Goal: Task Accomplishment & Management: Use online tool/utility

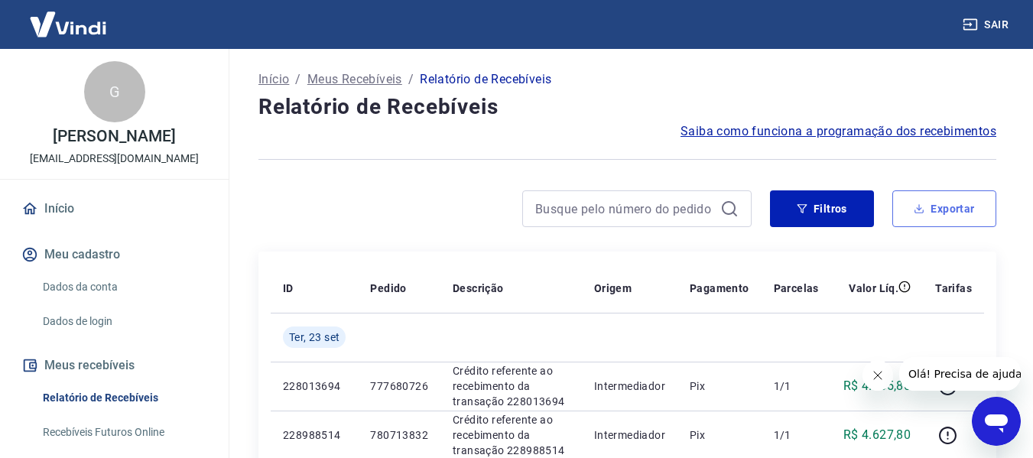
click at [917, 209] on icon "button" at bounding box center [919, 208] width 11 height 11
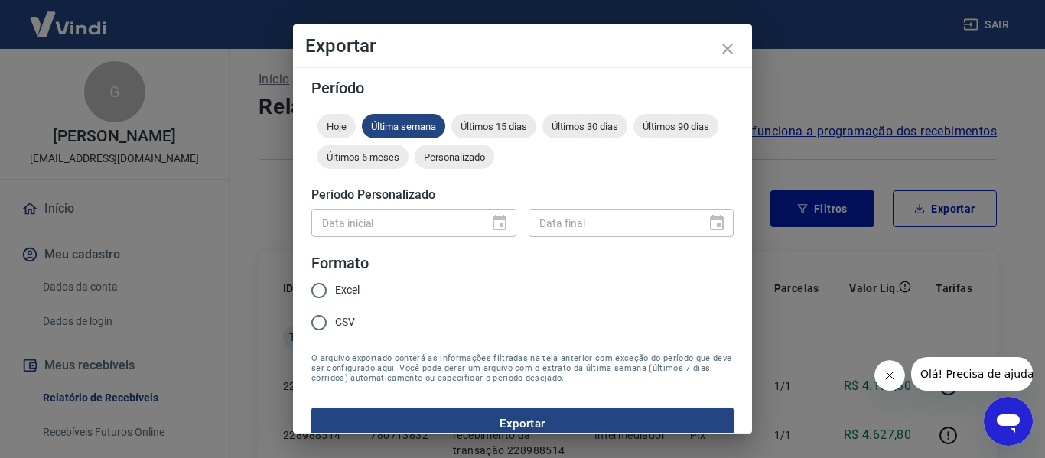
click at [963, 134] on div "Exportar Período Hoje Última semana Últimos 15 dias Últimos 30 dias Últimos 90 …" at bounding box center [522, 229] width 1045 height 458
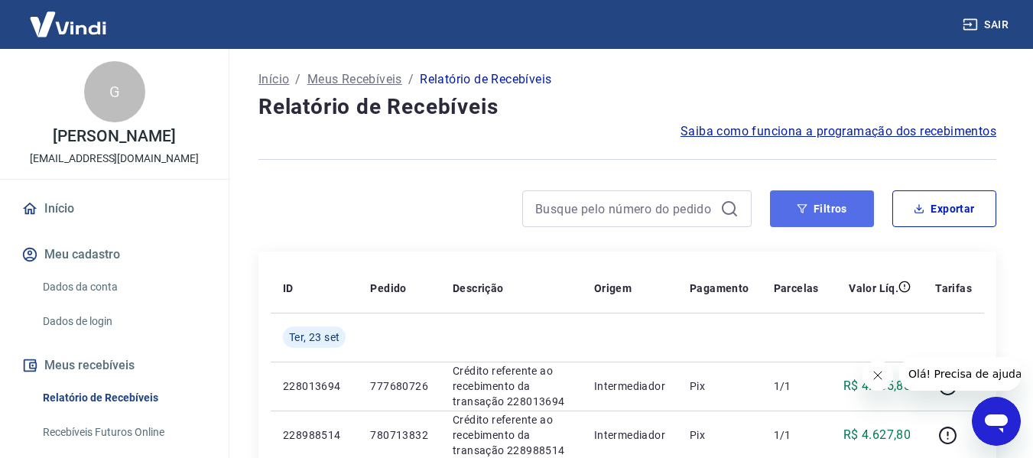
click at [813, 205] on button "Filtros" at bounding box center [822, 208] width 104 height 37
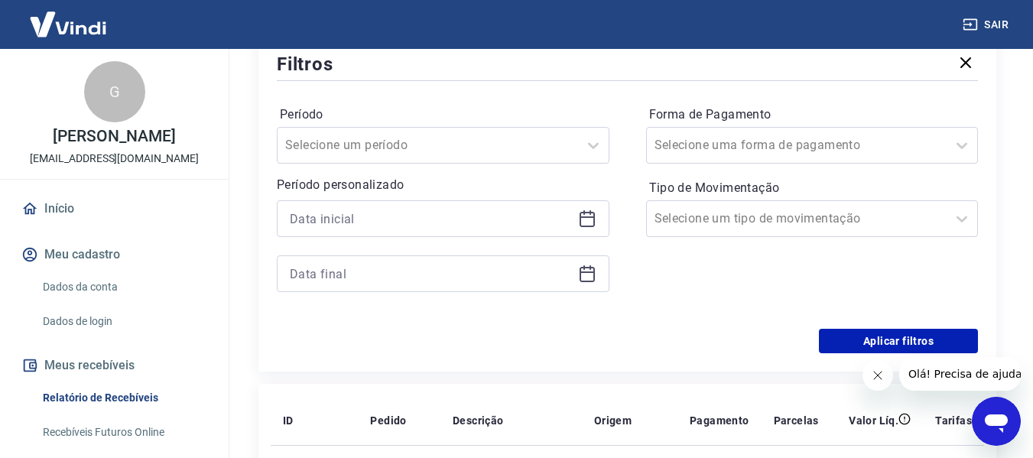
scroll to position [229, 0]
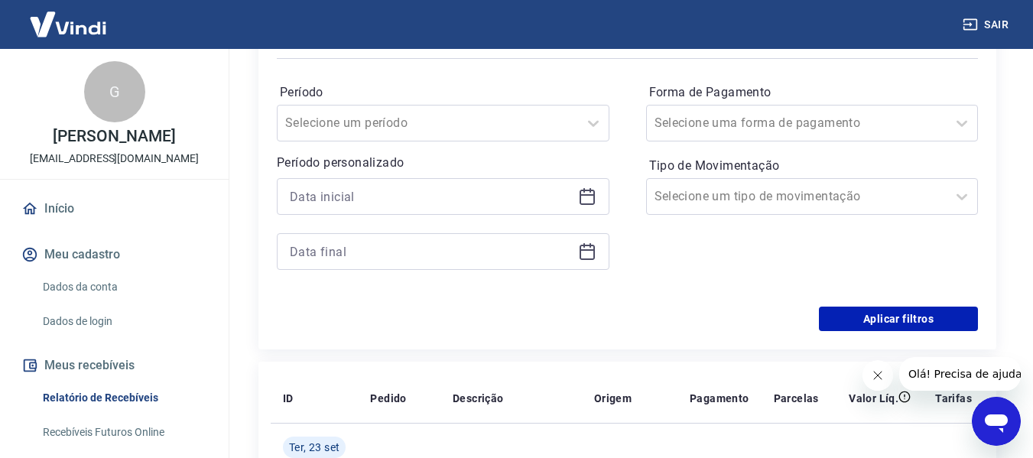
click at [585, 203] on icon at bounding box center [587, 196] width 18 height 18
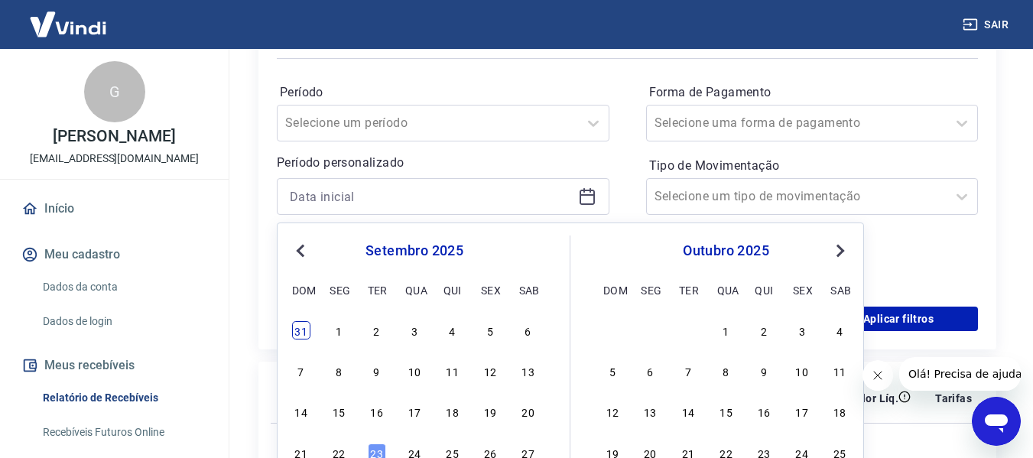
click at [307, 329] on div "31" at bounding box center [301, 330] width 18 height 18
type input "[DATE]"
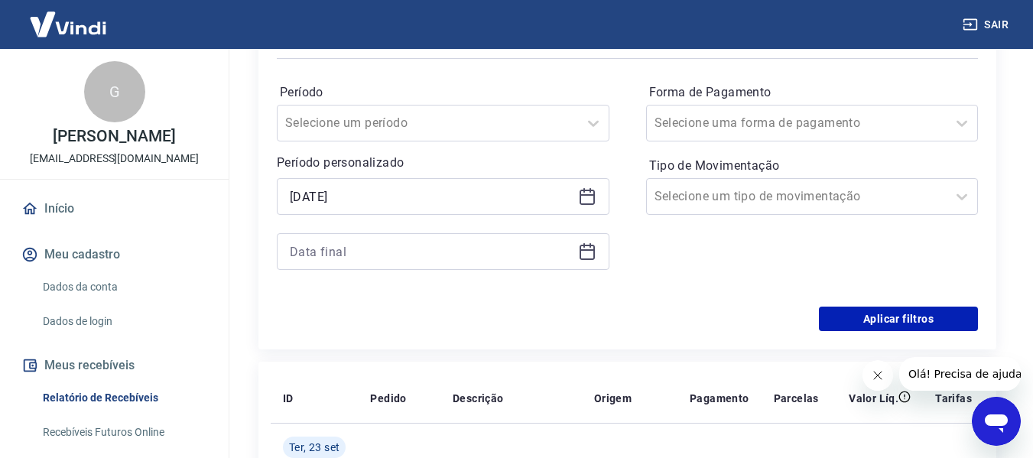
click at [592, 252] on icon at bounding box center [587, 251] width 18 height 18
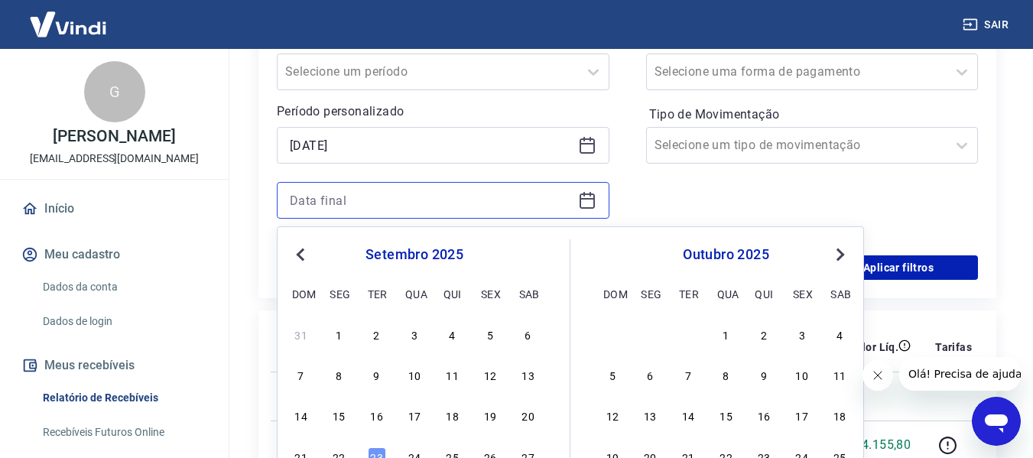
scroll to position [306, 0]
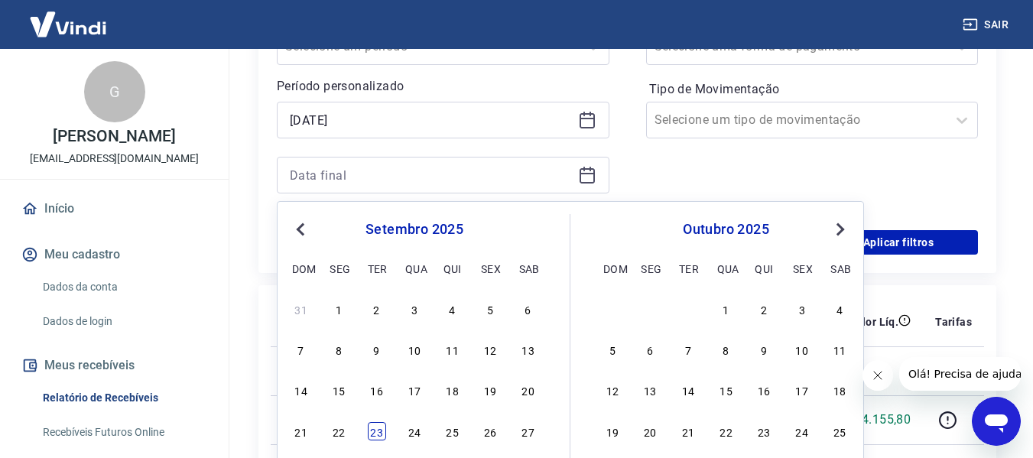
click at [373, 430] on div "23" at bounding box center [377, 431] width 18 height 18
type input "[DATE]"
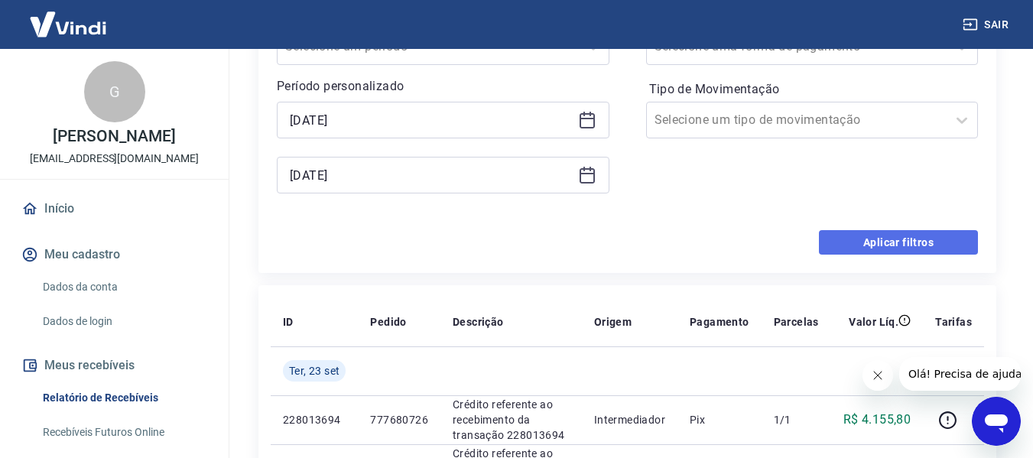
click at [924, 247] on button "Aplicar filtros" at bounding box center [898, 242] width 159 height 24
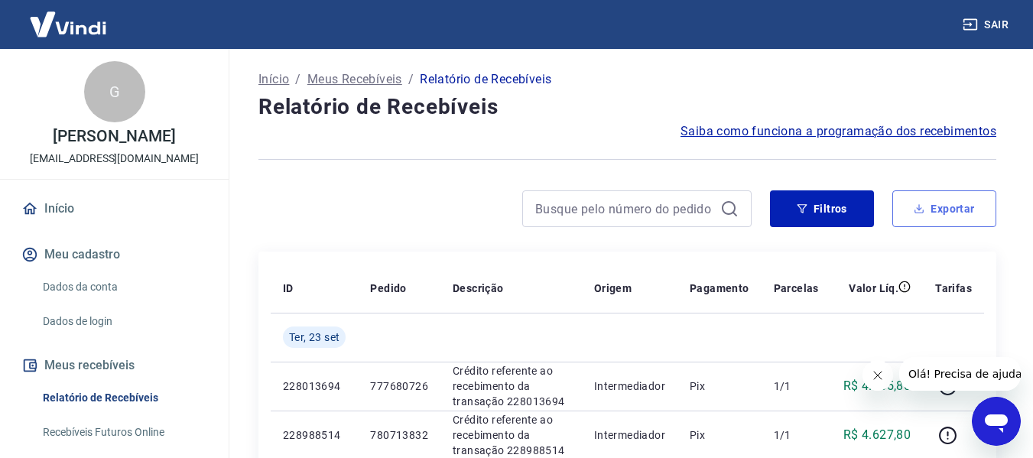
click at [945, 211] on button "Exportar" at bounding box center [945, 208] width 104 height 37
type input "[DATE]"
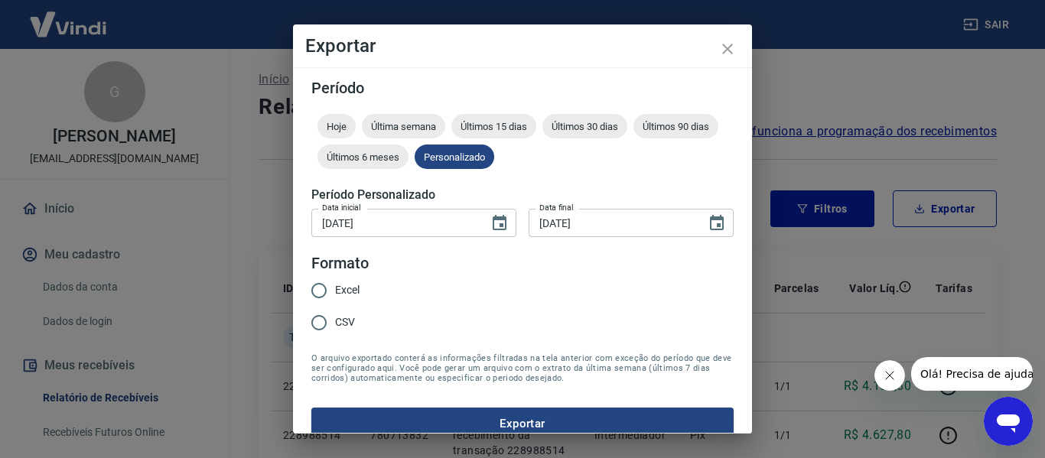
click at [356, 293] on span "Excel" at bounding box center [347, 290] width 24 height 16
click at [335, 293] on input "Excel" at bounding box center [319, 291] width 32 height 32
radio input "true"
drag, startPoint x: 404, startPoint y: 398, endPoint x: 405, endPoint y: 408, distance: 10.1
click at [404, 401] on form "Período Hoje Última semana Últimos 15 dias Últimos 30 dias Últimos 90 dias Últi…" at bounding box center [522, 259] width 422 height 359
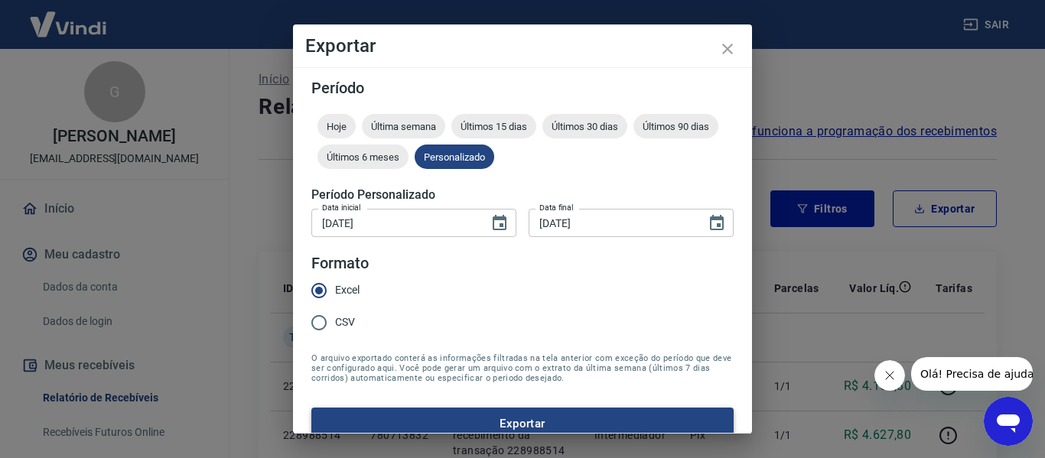
click at [406, 412] on button "Exportar" at bounding box center [522, 424] width 422 height 32
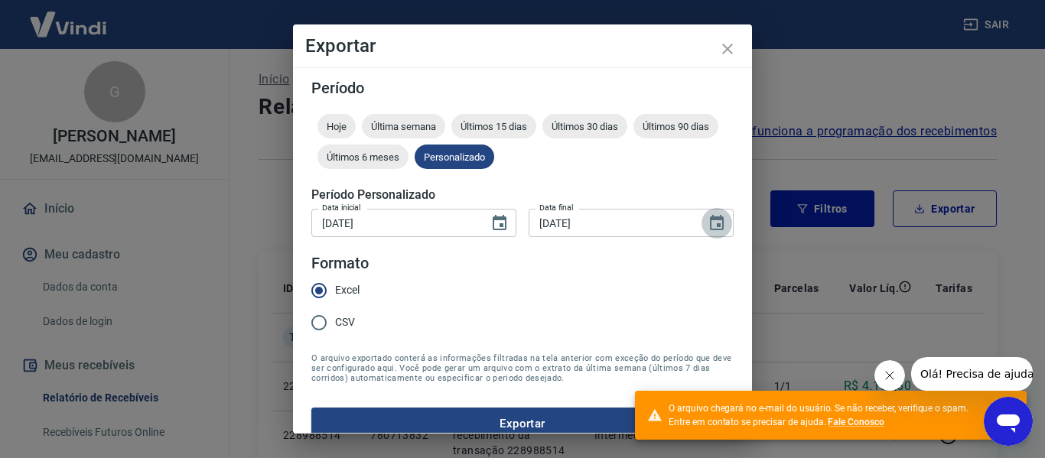
click at [711, 220] on icon "Choose date, selected date is 23 de set de 2025" at bounding box center [717, 222] width 14 height 15
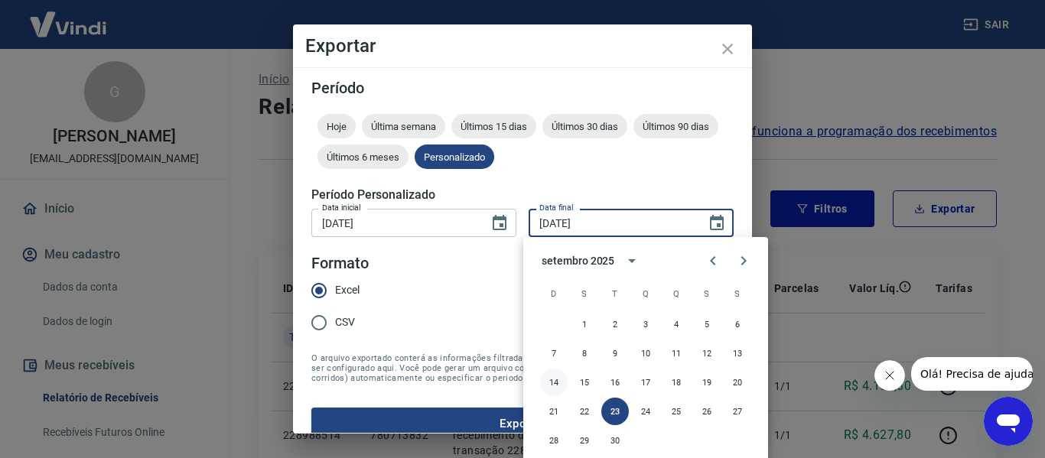
click at [556, 381] on button "14" at bounding box center [554, 383] width 28 height 28
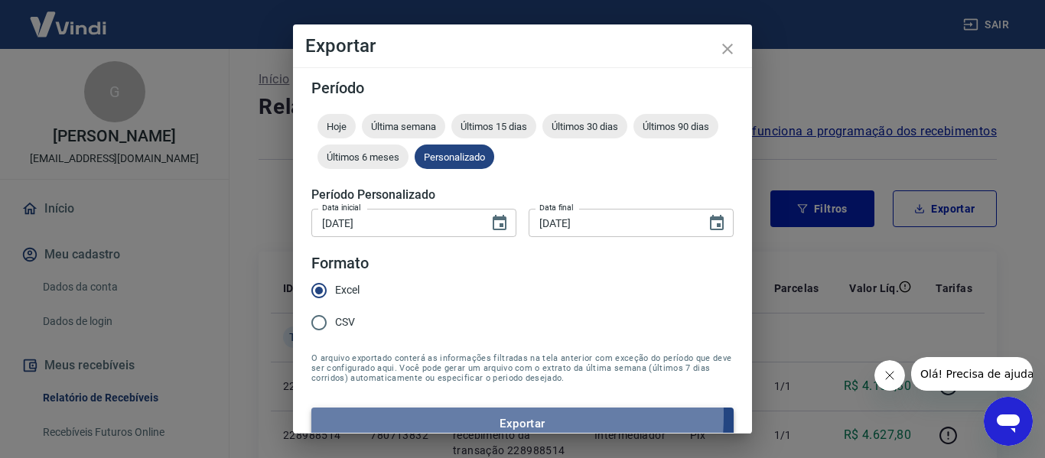
click at [418, 415] on button "Exportar" at bounding box center [522, 424] width 422 height 32
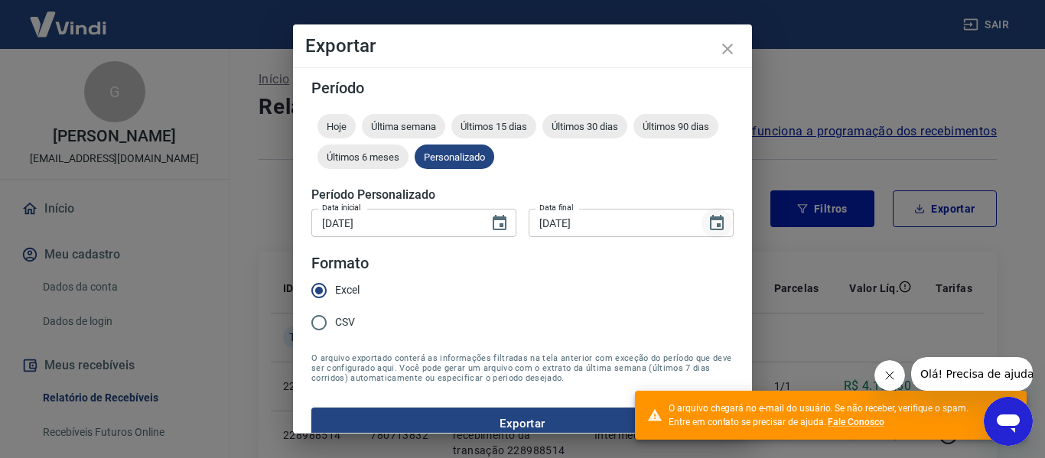
click at [708, 226] on icon "Choose date, selected date is 14 de set de 2025" at bounding box center [717, 223] width 18 height 18
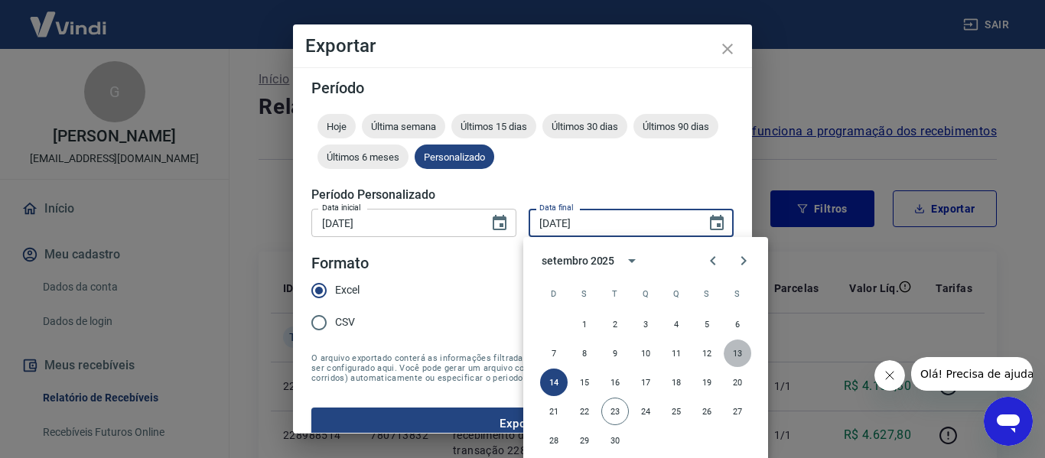
click at [735, 349] on button "13" at bounding box center [738, 354] width 28 height 28
type input "[DATE]"
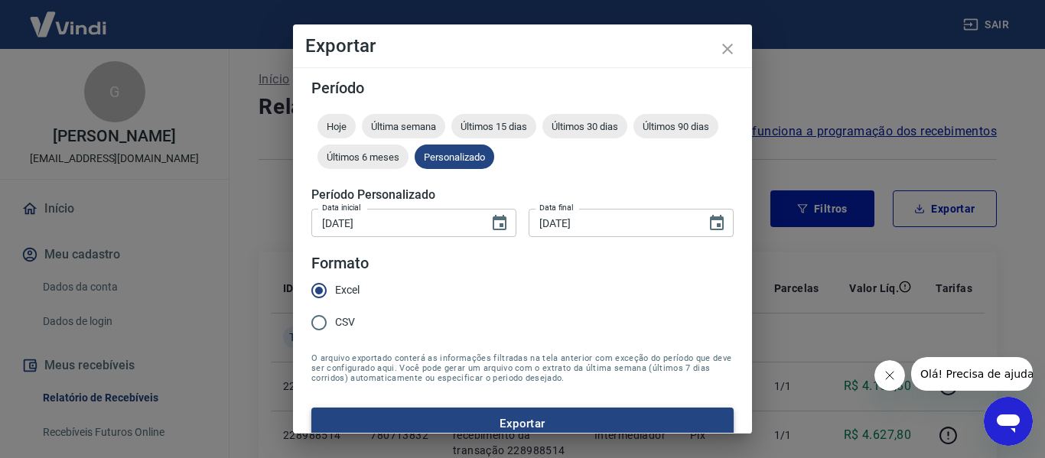
click at [490, 417] on button "Exportar" at bounding box center [522, 424] width 422 height 32
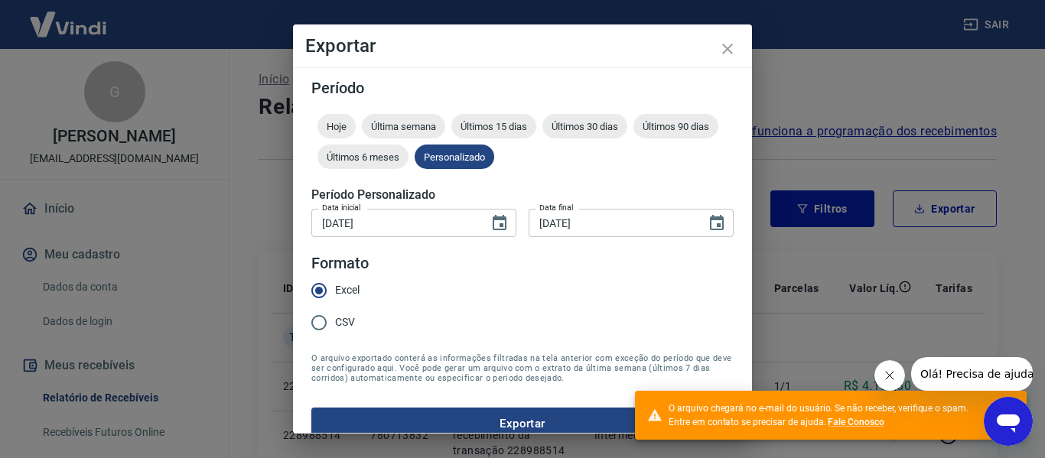
click at [797, 294] on div "Exportar Período Hoje Última semana Últimos 15 dias Últimos 30 dias Últimos 90 …" at bounding box center [522, 229] width 1045 height 458
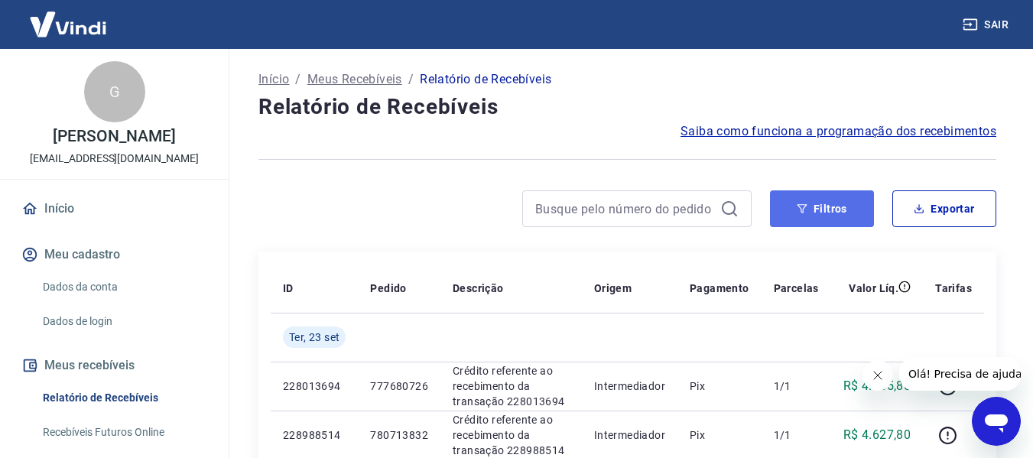
click at [841, 215] on button "Filtros" at bounding box center [822, 208] width 104 height 37
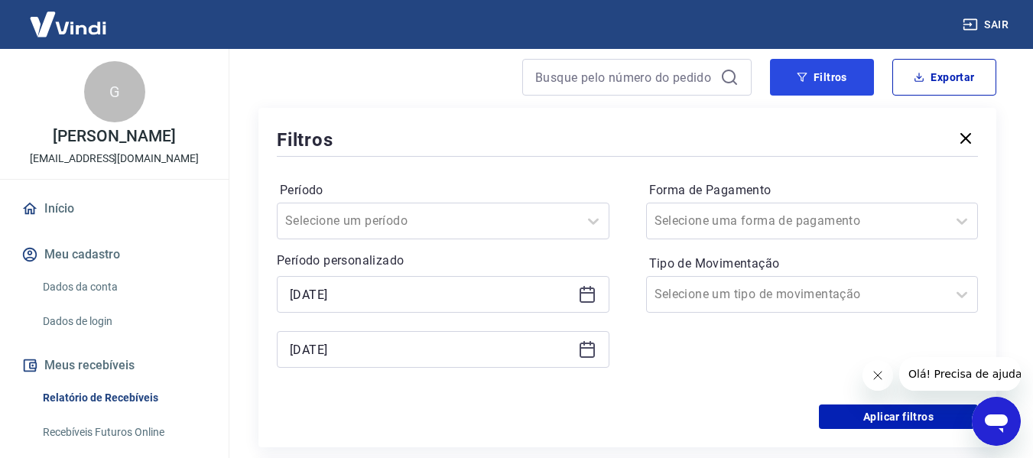
scroll to position [153, 0]
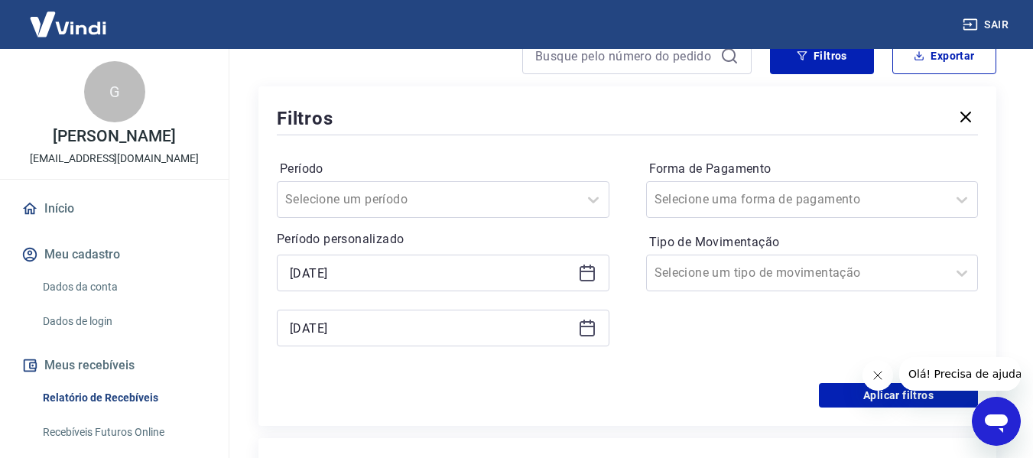
click at [594, 328] on icon at bounding box center [587, 328] width 15 height 15
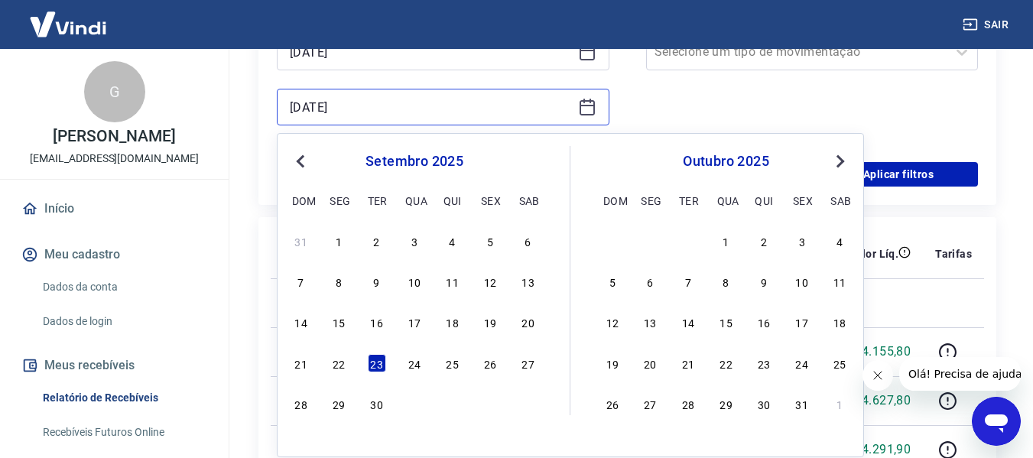
scroll to position [382, 0]
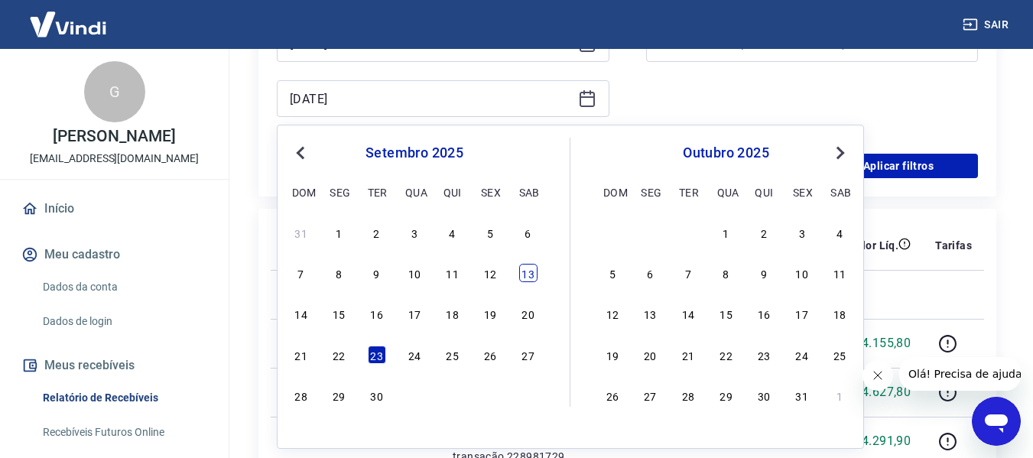
click at [528, 273] on div "13" at bounding box center [528, 273] width 18 height 18
type input "[DATE]"
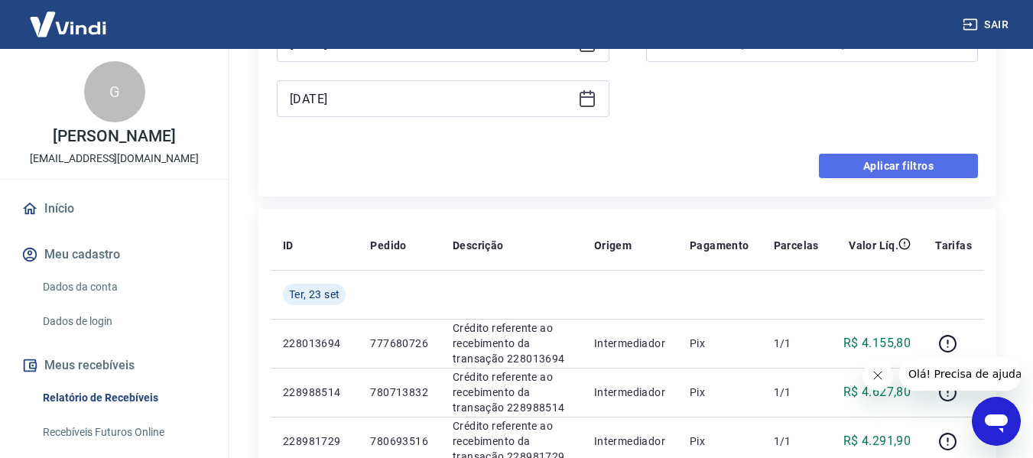
click at [890, 155] on button "Aplicar filtros" at bounding box center [898, 166] width 159 height 24
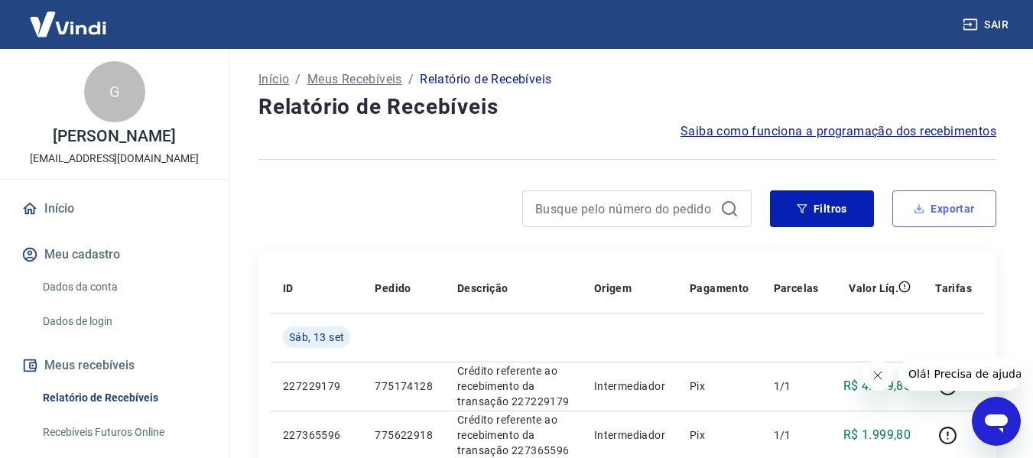
click at [954, 200] on button "Exportar" at bounding box center [945, 208] width 104 height 37
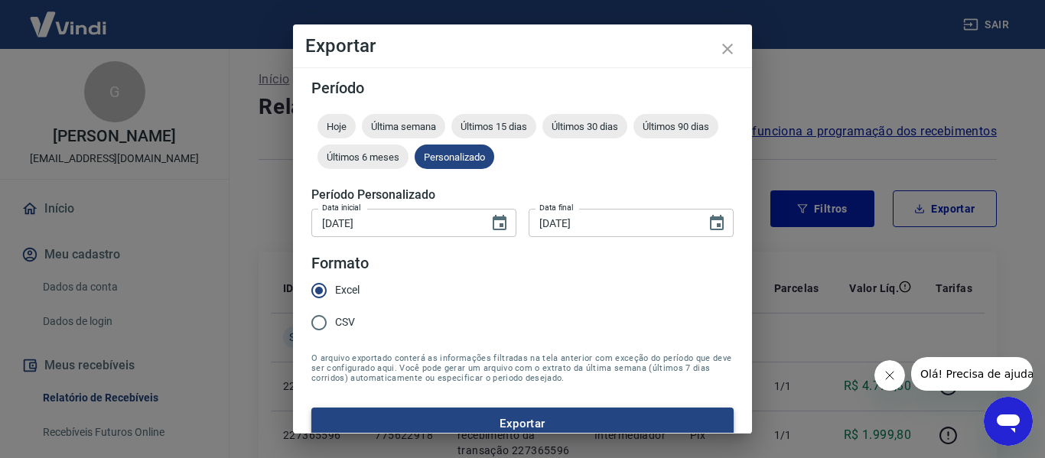
click at [545, 420] on button "Exportar" at bounding box center [522, 424] width 422 height 32
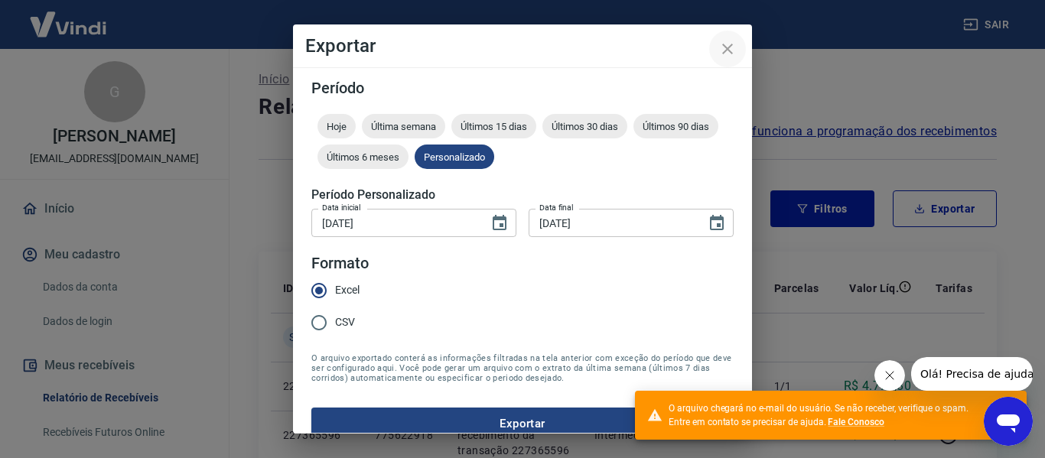
click at [724, 43] on icon "close" at bounding box center [727, 49] width 18 height 18
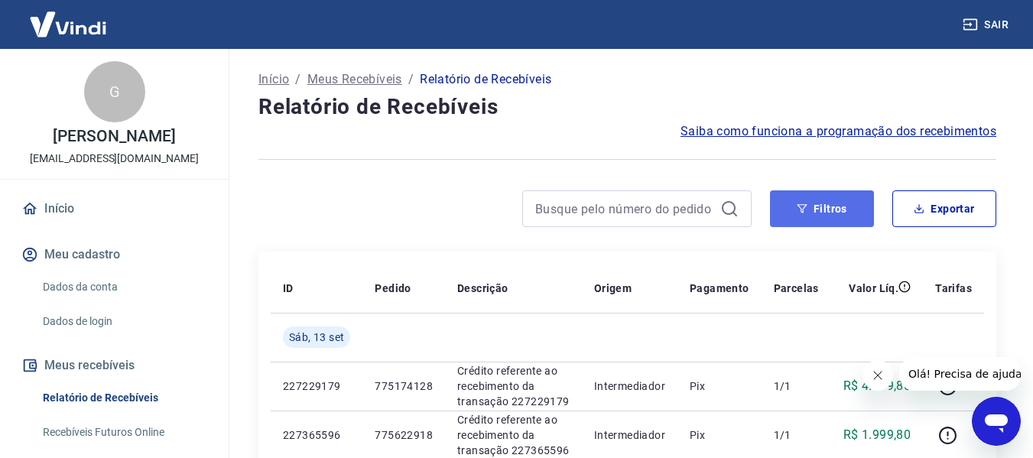
click at [851, 211] on button "Filtros" at bounding box center [822, 208] width 104 height 37
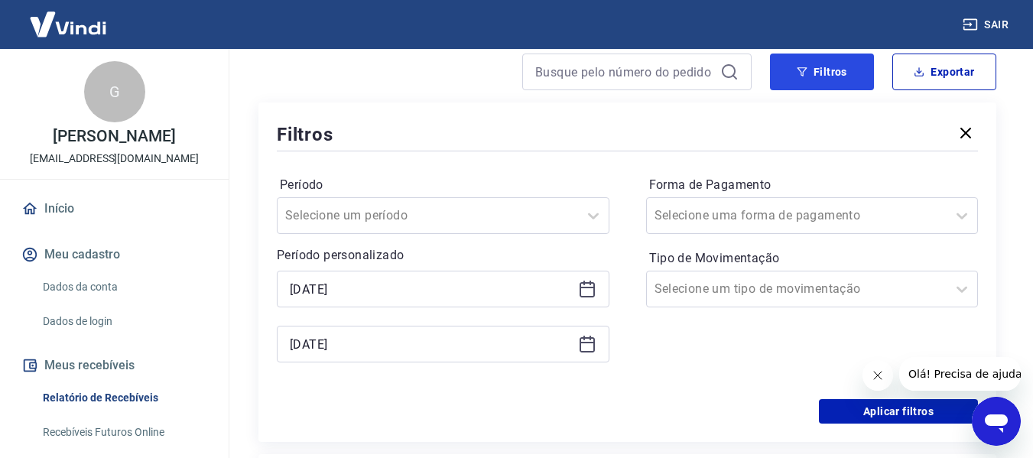
scroll to position [153, 0]
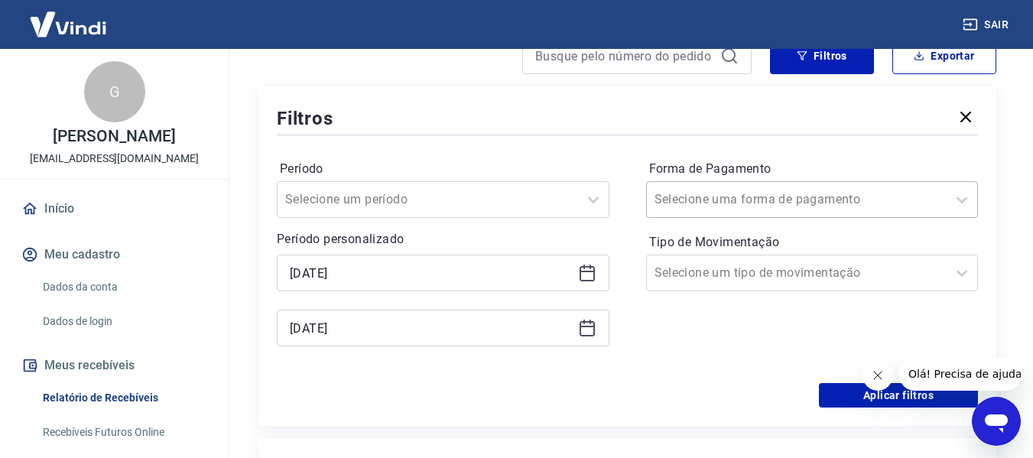
click at [771, 196] on input "Forma de Pagamento" at bounding box center [732, 199] width 155 height 18
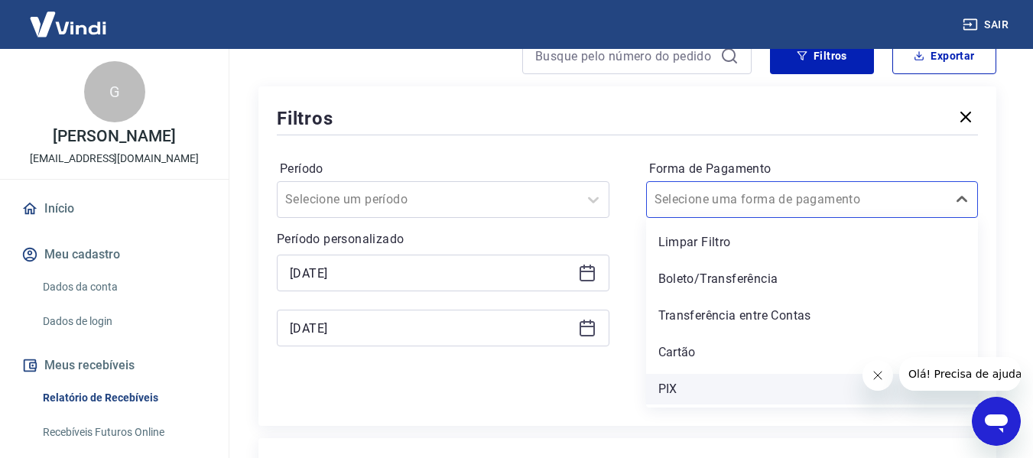
click at [672, 390] on div "PIX" at bounding box center [812, 389] width 333 height 31
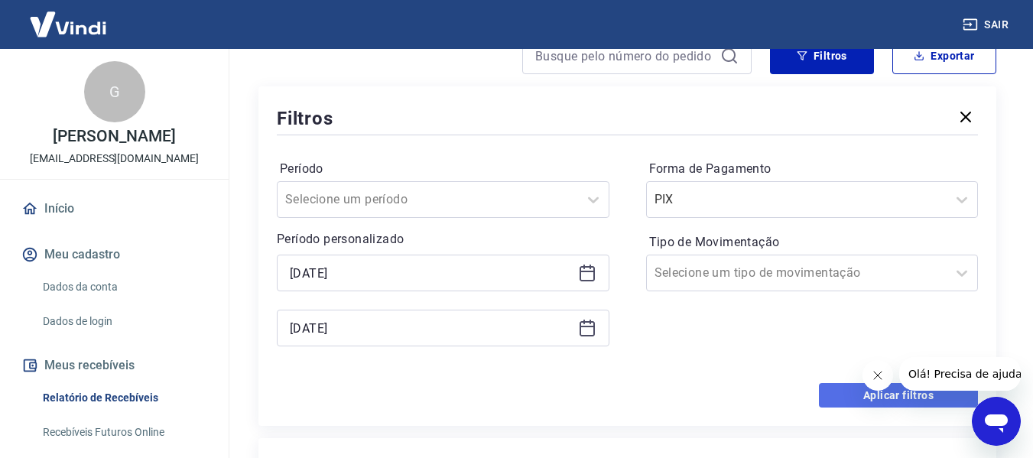
click at [835, 394] on button "Aplicar filtros" at bounding box center [898, 395] width 159 height 24
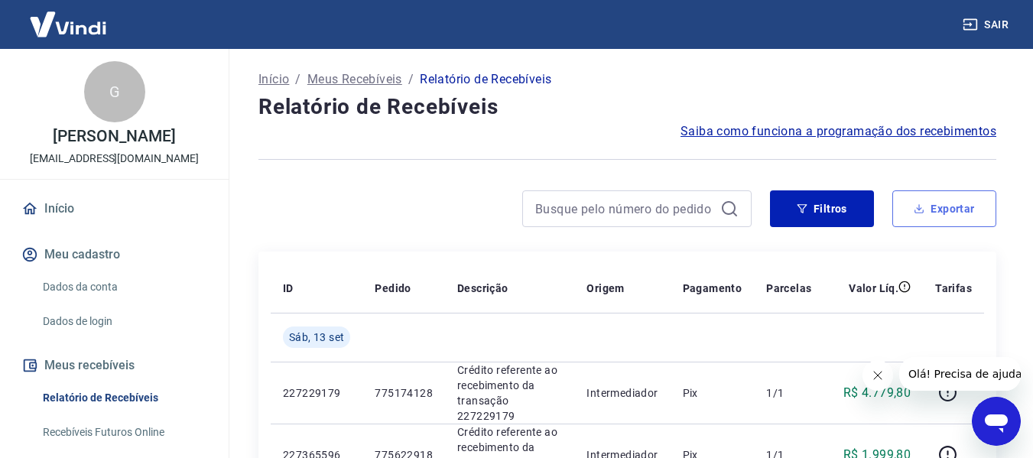
click at [922, 207] on icon "button" at bounding box center [919, 208] width 11 height 11
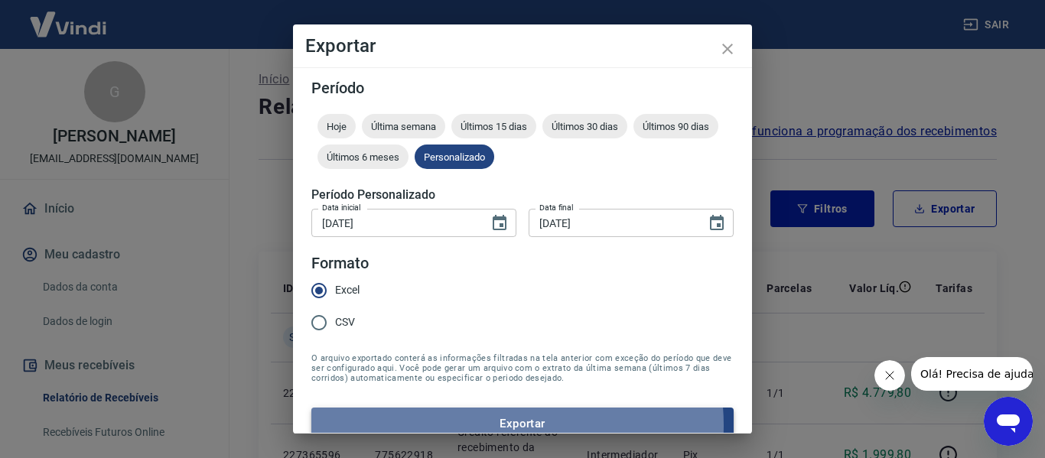
click at [501, 425] on button "Exportar" at bounding box center [522, 424] width 422 height 32
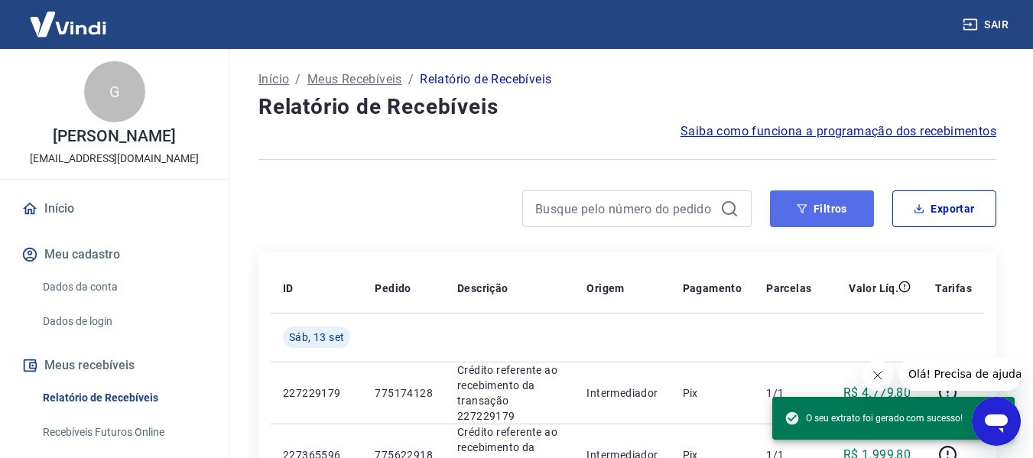
click at [810, 217] on button "Filtros" at bounding box center [822, 208] width 104 height 37
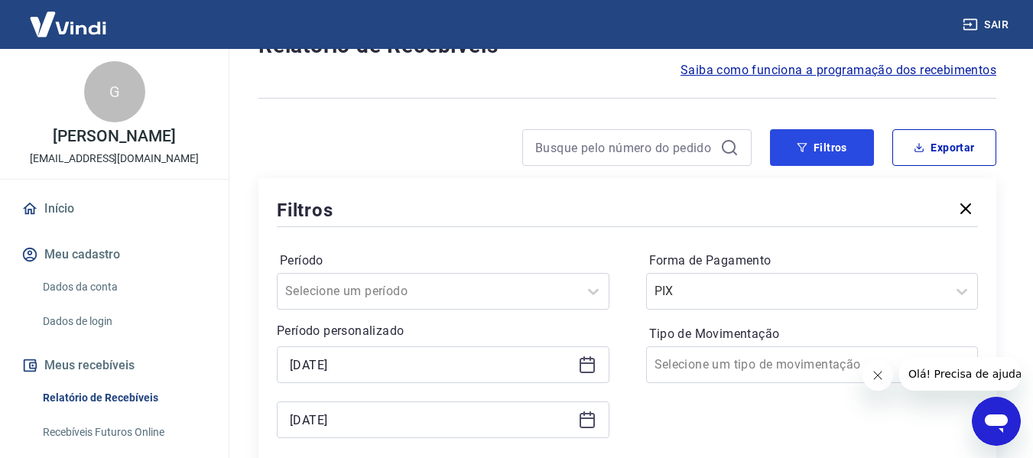
scroll to position [153, 0]
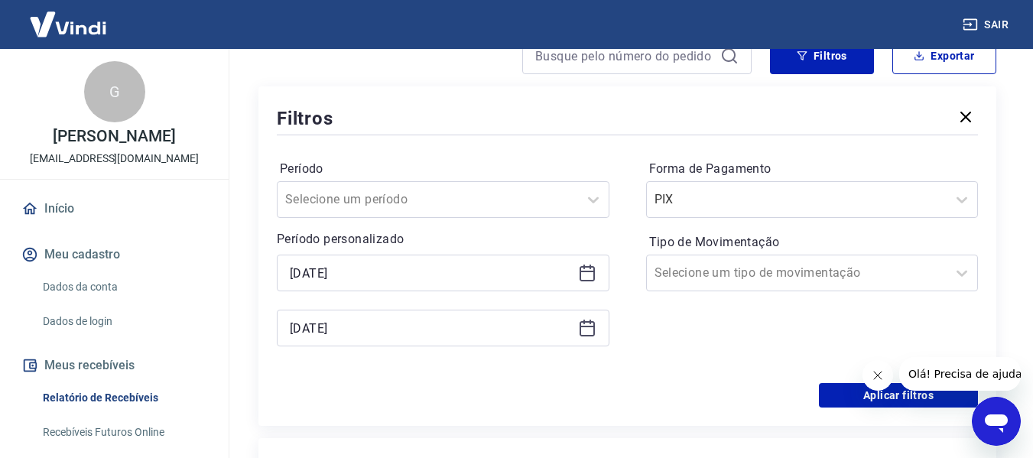
click at [587, 272] on icon at bounding box center [587, 272] width 15 height 2
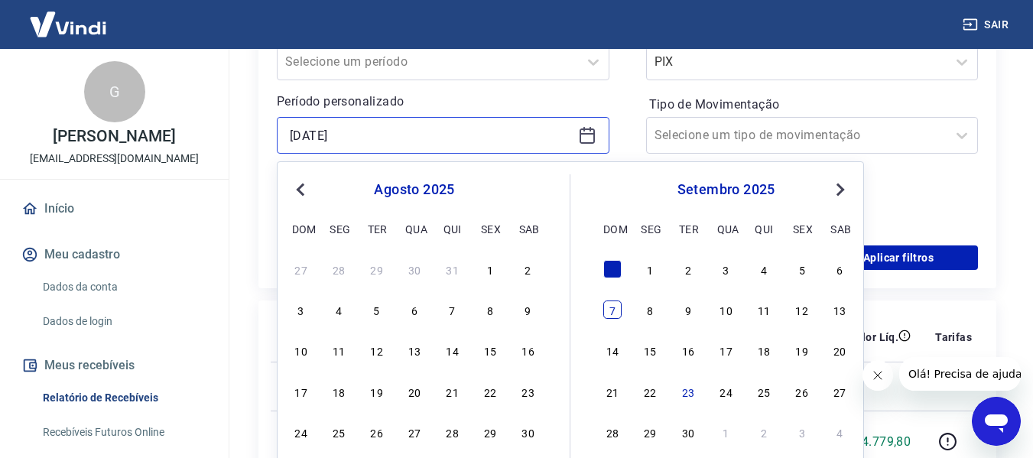
scroll to position [306, 0]
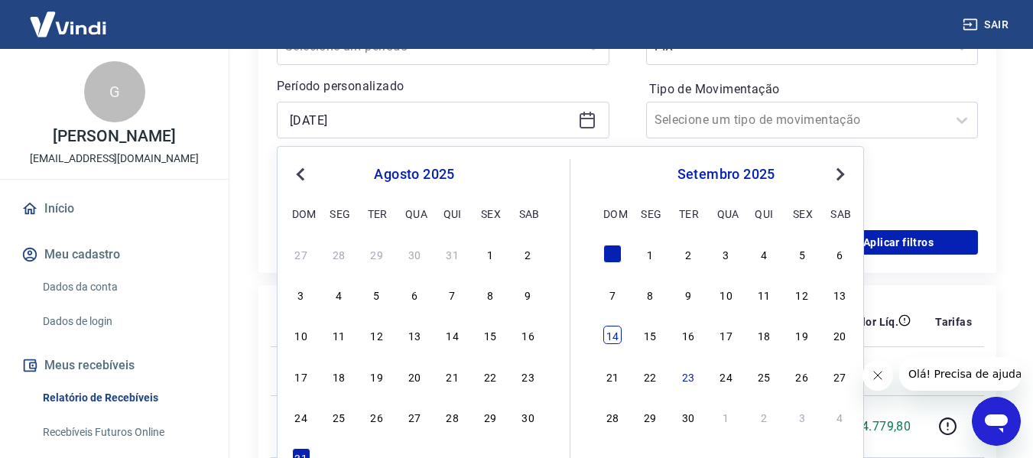
click at [616, 336] on div "14" at bounding box center [612, 335] width 18 height 18
type input "[DATE]"
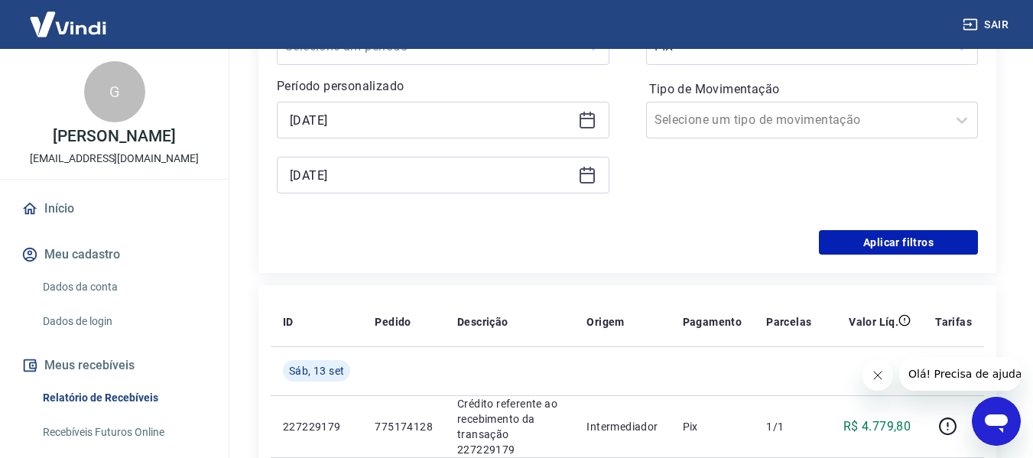
click at [584, 181] on icon at bounding box center [587, 175] width 18 height 18
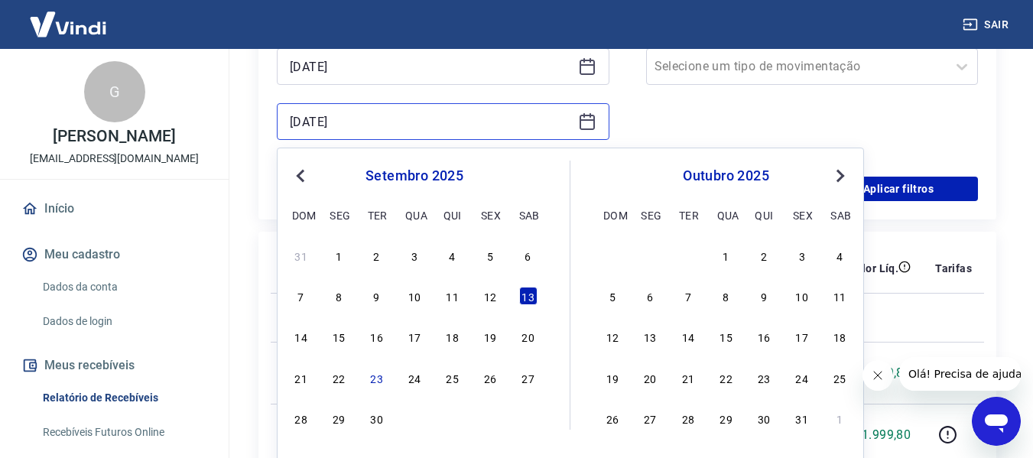
scroll to position [382, 0]
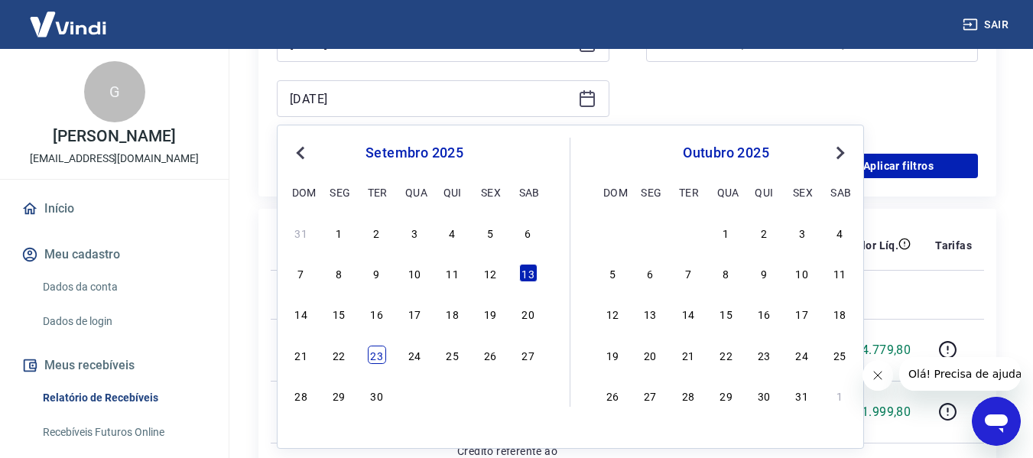
click at [382, 353] on div "23" at bounding box center [377, 355] width 18 height 18
type input "[DATE]"
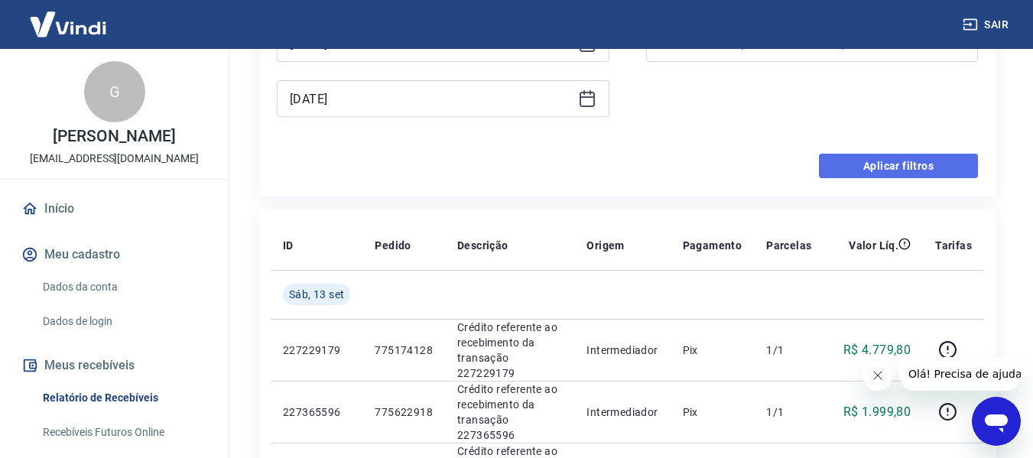
click at [872, 168] on button "Aplicar filtros" at bounding box center [898, 166] width 159 height 24
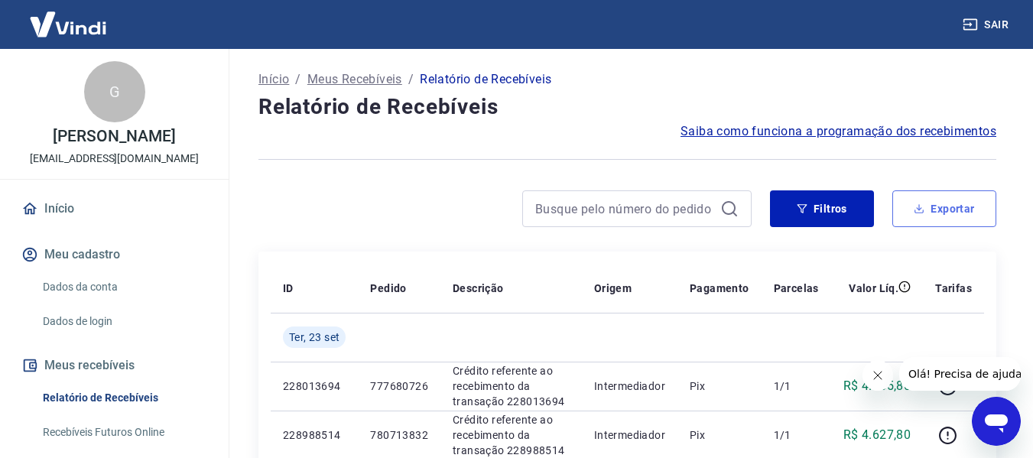
click at [924, 207] on icon "button" at bounding box center [919, 208] width 11 height 11
type input "[DATE]"
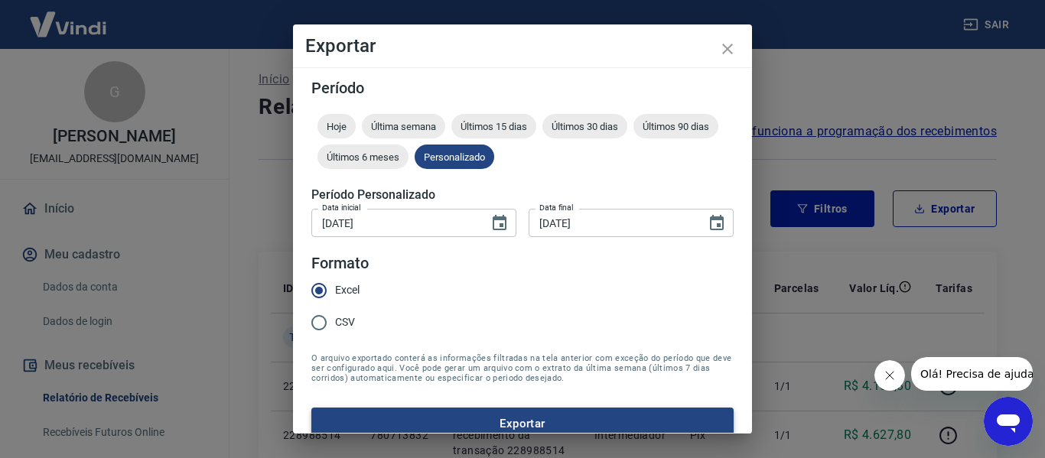
click at [439, 428] on button "Exportar" at bounding box center [522, 424] width 422 height 32
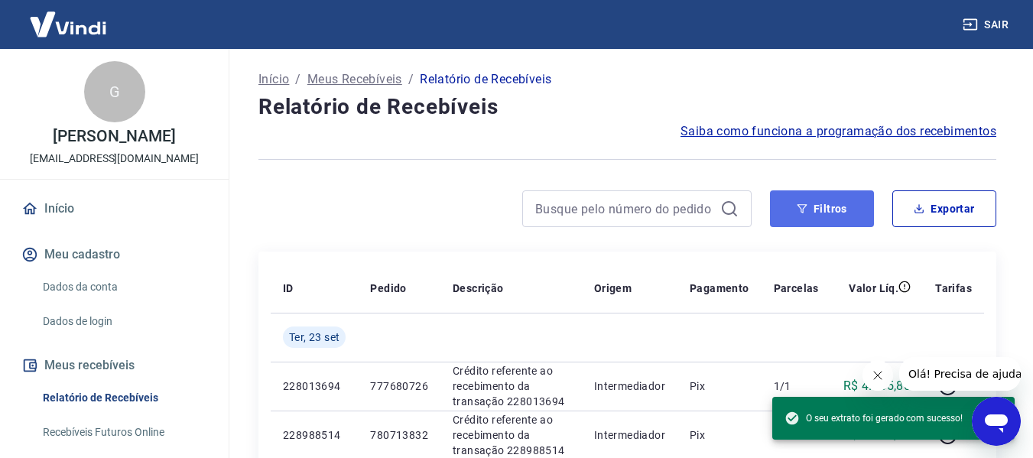
click at [812, 208] on button "Filtros" at bounding box center [822, 208] width 104 height 37
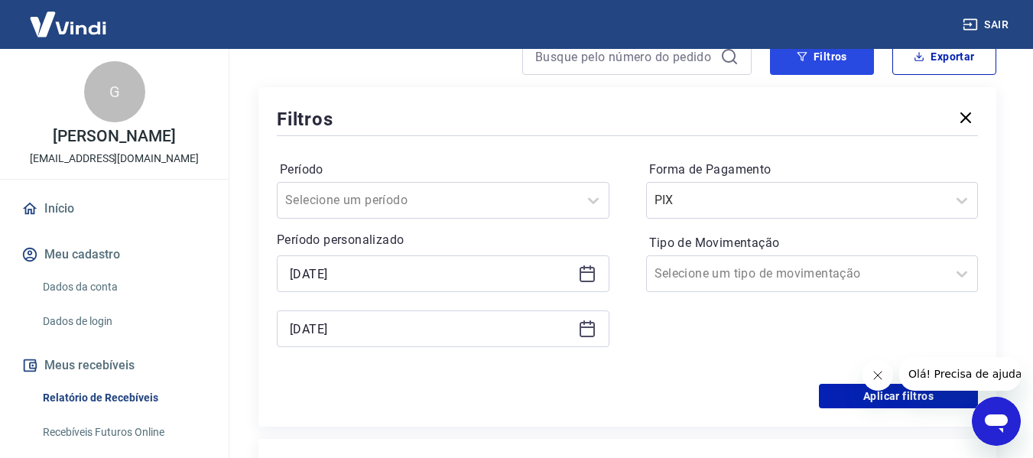
scroll to position [153, 0]
click at [590, 272] on icon at bounding box center [587, 272] width 15 height 2
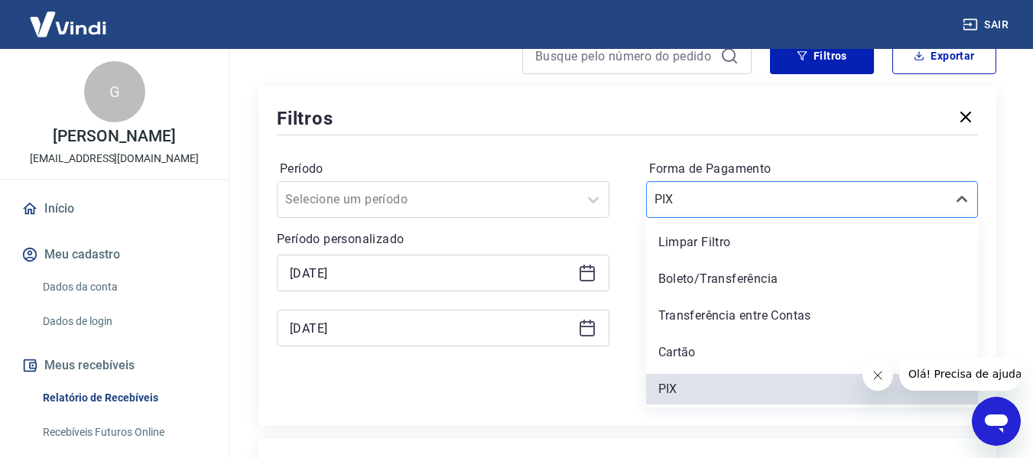
click at [822, 189] on div at bounding box center [797, 199] width 285 height 21
click at [571, 274] on input "[DATE]" at bounding box center [431, 273] width 282 height 23
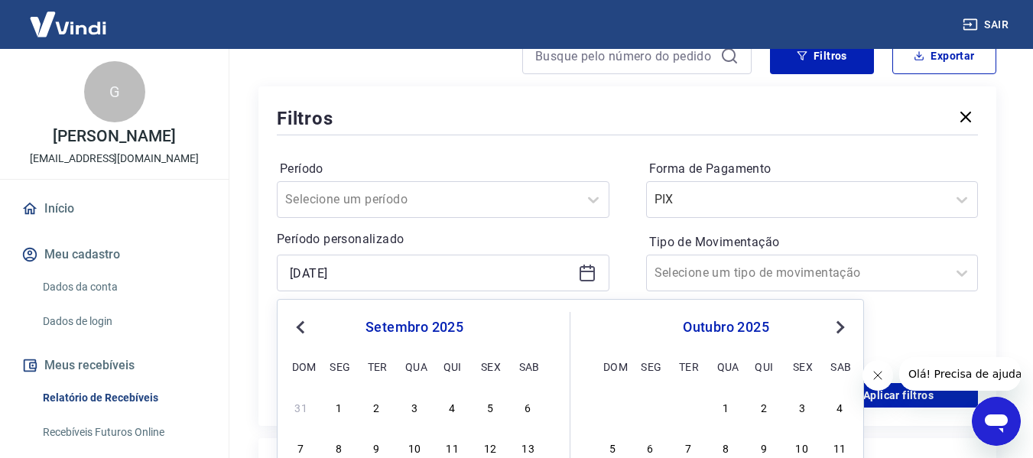
click at [592, 273] on icon at bounding box center [587, 273] width 18 height 18
click at [302, 329] on span "Previous Month" at bounding box center [302, 327] width 0 height 18
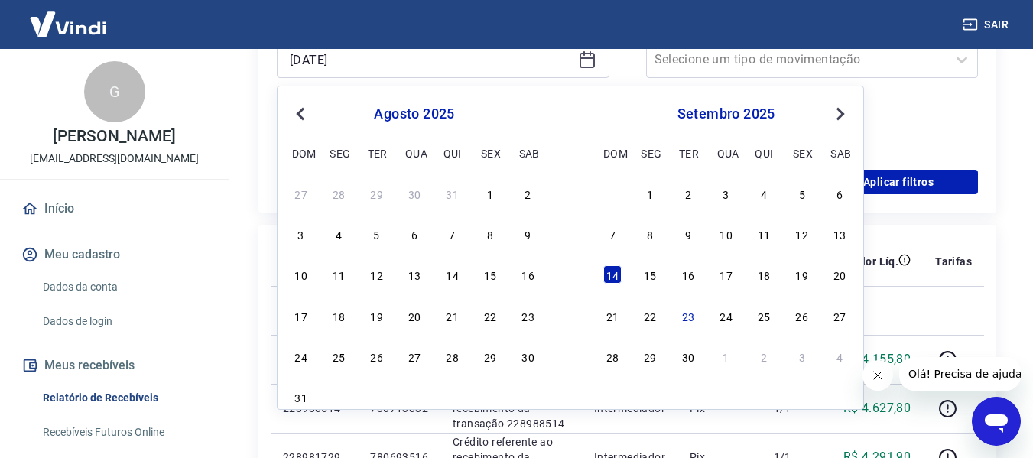
scroll to position [382, 0]
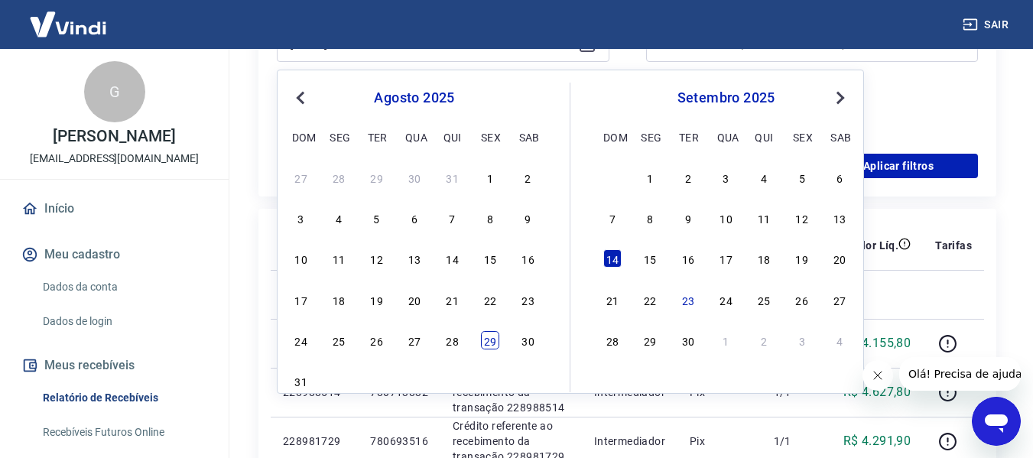
click at [483, 343] on div "29" at bounding box center [490, 340] width 18 height 18
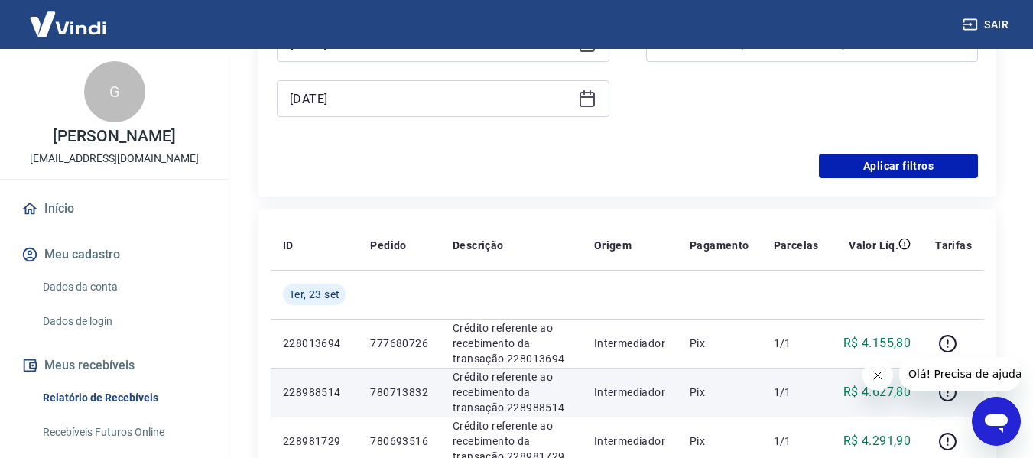
type input "[DATE]"
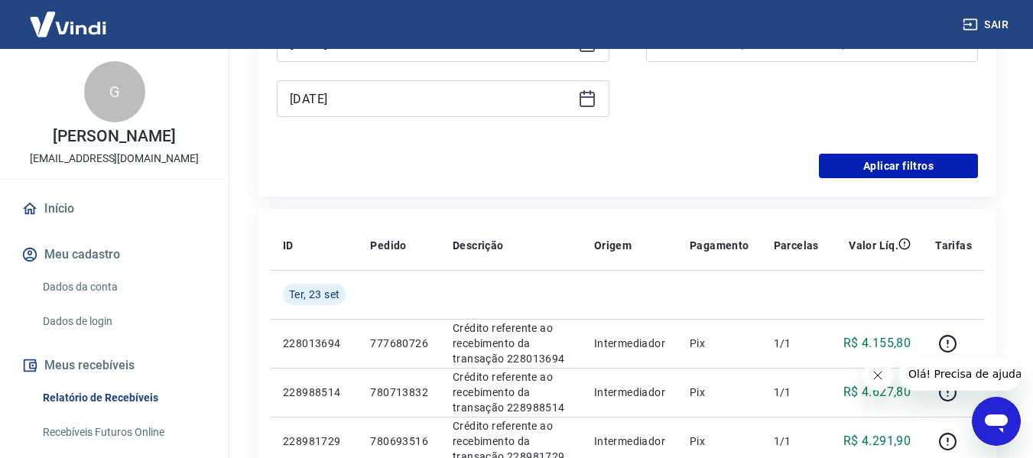
scroll to position [306, 0]
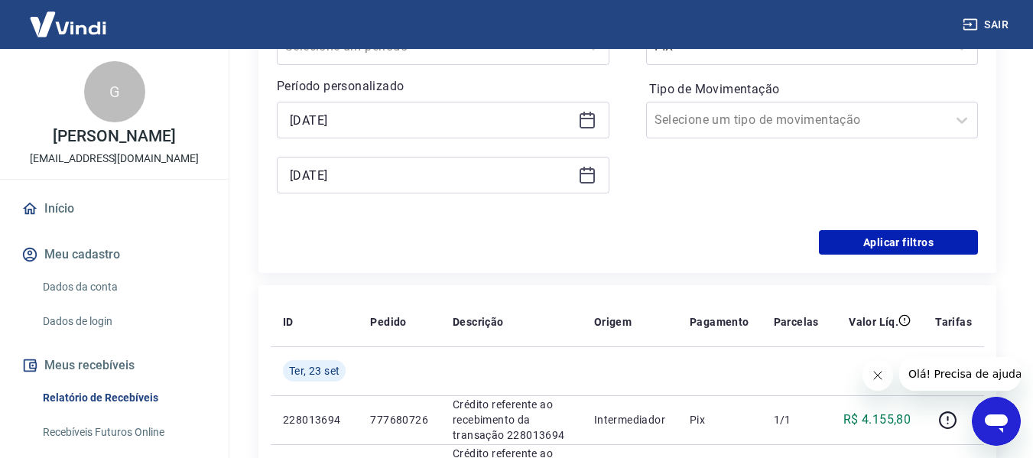
click at [590, 167] on icon at bounding box center [587, 175] width 18 height 18
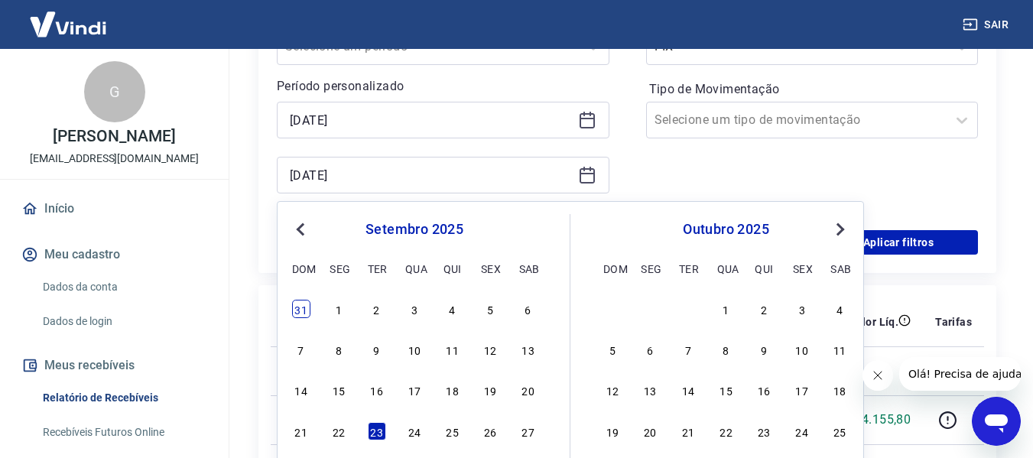
click at [309, 313] on div "31" at bounding box center [301, 309] width 18 height 18
type input "[DATE]"
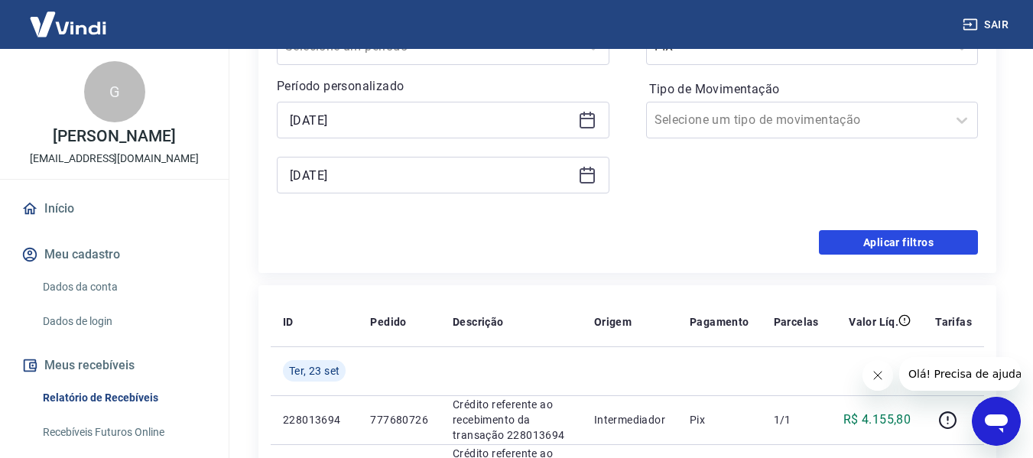
click at [945, 246] on button "Aplicar filtros" at bounding box center [898, 242] width 159 height 24
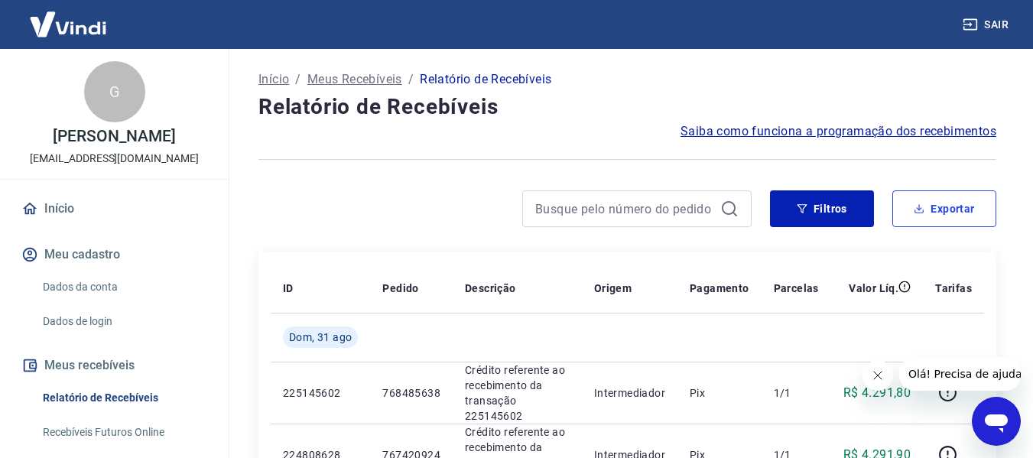
drag, startPoint x: 922, startPoint y: 202, endPoint x: 910, endPoint y: 211, distance: 15.3
click at [922, 203] on button "Exportar" at bounding box center [945, 208] width 104 height 37
type input "[DATE]"
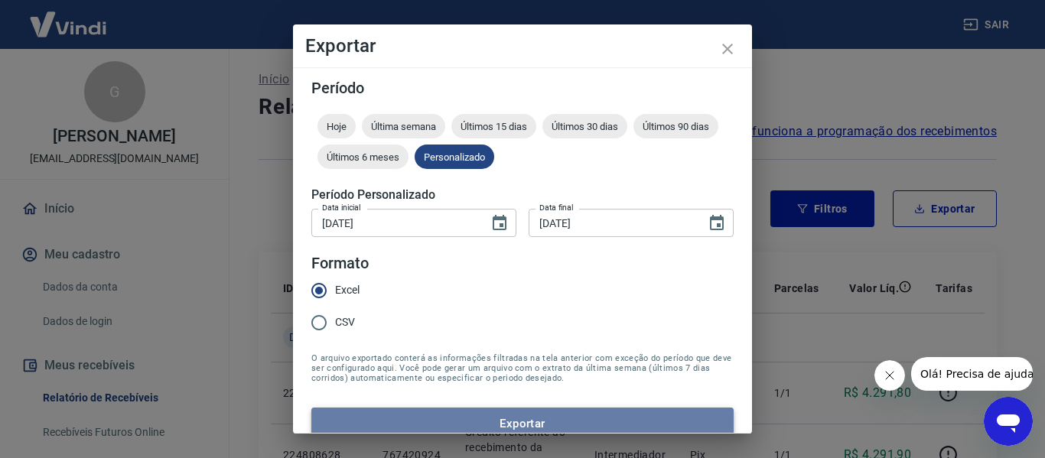
click at [535, 414] on button "Exportar" at bounding box center [522, 424] width 422 height 32
